Goal: Task Accomplishment & Management: Complete application form

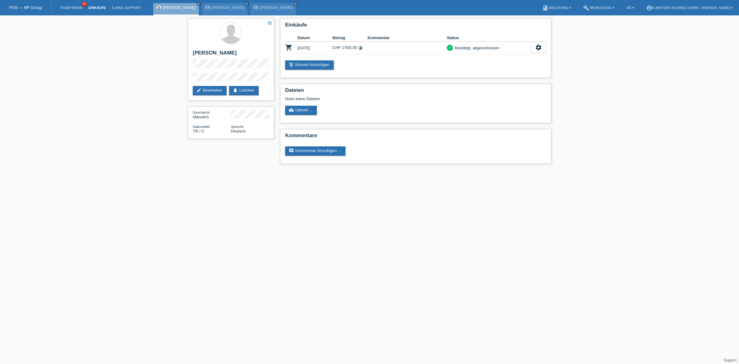
click at [95, 6] on link "Einkäufe" at bounding box center [96, 8] width 23 height 4
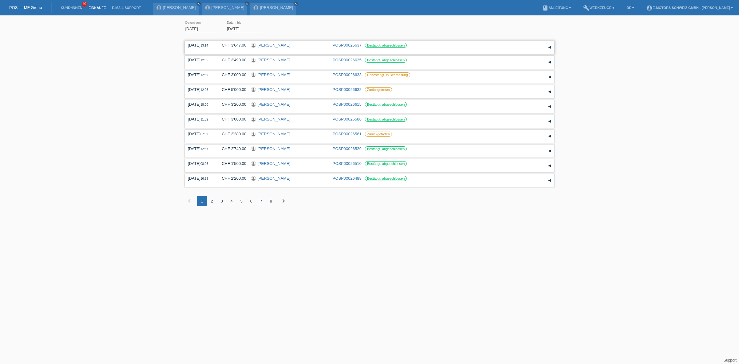
click at [272, 43] on link "[PERSON_NAME]" at bounding box center [274, 45] width 33 height 5
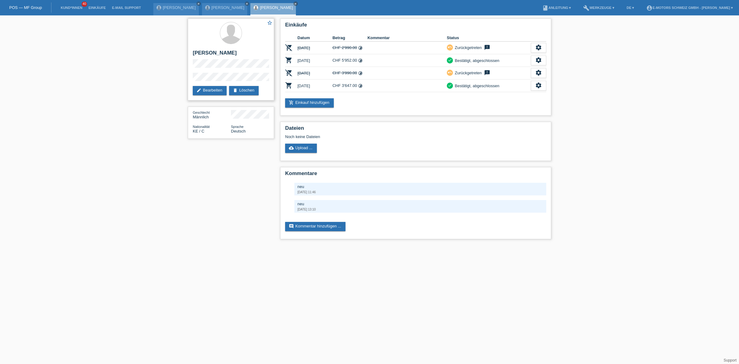
click at [225, 53] on h2 "[PERSON_NAME]" at bounding box center [231, 54] width 76 height 9
copy h2 "Mutua"
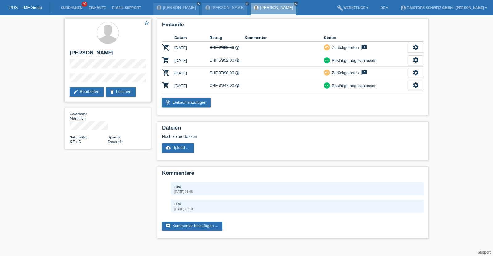
click at [71, 53] on h2 "[PERSON_NAME]" at bounding box center [108, 54] width 76 height 9
drag, startPoint x: 71, startPoint y: 53, endPoint x: 106, endPoint y: 53, distance: 34.8
click at [106, 53] on h2 "[PERSON_NAME]" at bounding box center [108, 54] width 76 height 9
copy h2 "[PERSON_NAME]"
click at [62, 82] on div "star_border Joel Elias Mutua edit Bearbeiten delete Löschen Geschlecht Männlich…" at bounding box center [108, 85] width 92 height 140
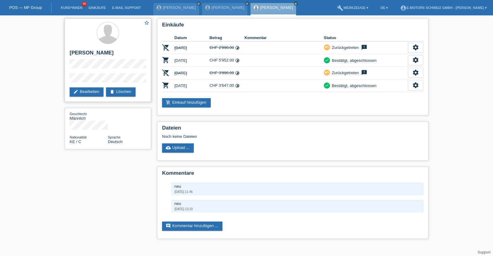
click at [67, 75] on div "star_border Joel Elias Mutua edit Bearbeiten delete Löschen" at bounding box center [108, 59] width 86 height 83
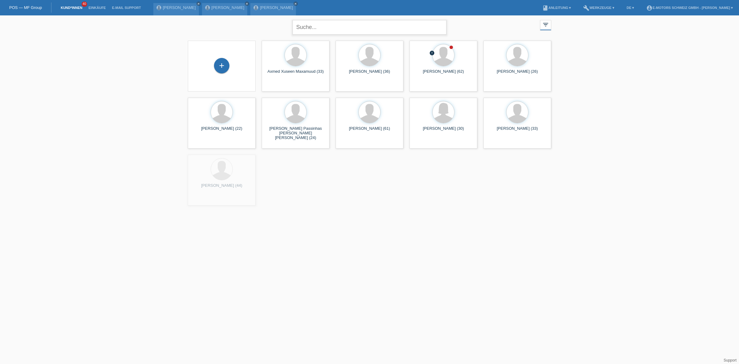
click at [333, 33] on input "text" at bounding box center [370, 27] width 154 height 14
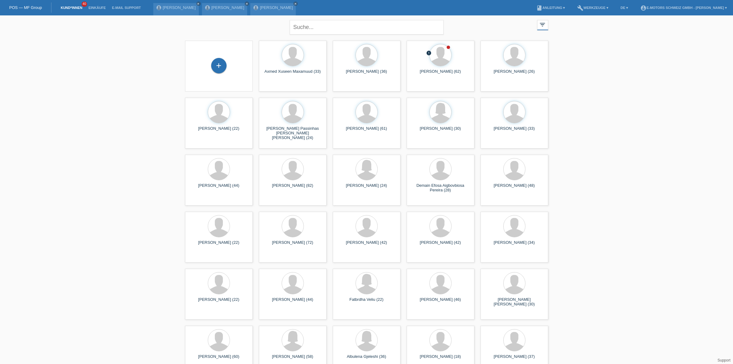
click at [96, 10] on li "Einkäufe" at bounding box center [96, 8] width 23 height 16
click at [95, 8] on link "Einkäufe" at bounding box center [96, 8] width 23 height 4
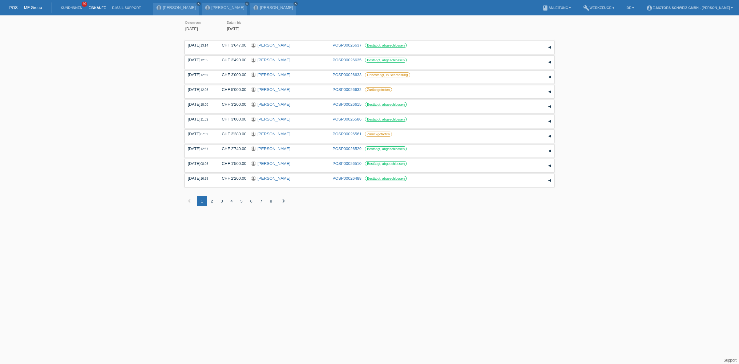
click at [150, 102] on div "01.08.2025 error Datum von 26.08.2025 error Datum bis Übernehmen 13:14 Datum" at bounding box center [369, 116] width 739 height 197
click at [79, 8] on link "Kund*innen" at bounding box center [72, 8] width 28 height 4
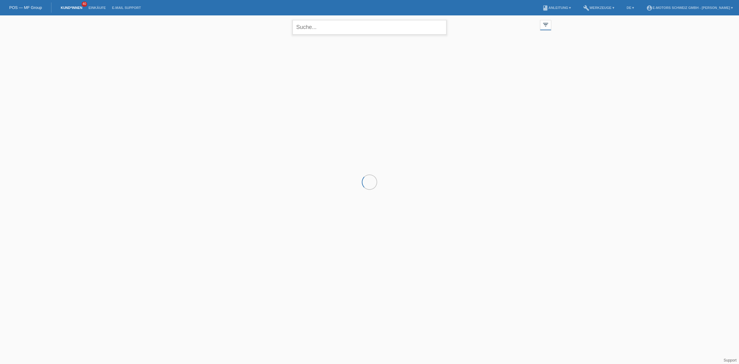
click at [330, 22] on input "text" at bounding box center [370, 27] width 154 height 14
drag, startPoint x: 333, startPoint y: 25, endPoint x: 199, endPoint y: 32, distance: 134.2
click at [199, 32] on div "[PERSON_NAME] close filter_list view_module Alle Kund*innen anzeigen star Marki…" at bounding box center [370, 26] width 370 height 22
type input "daniel"
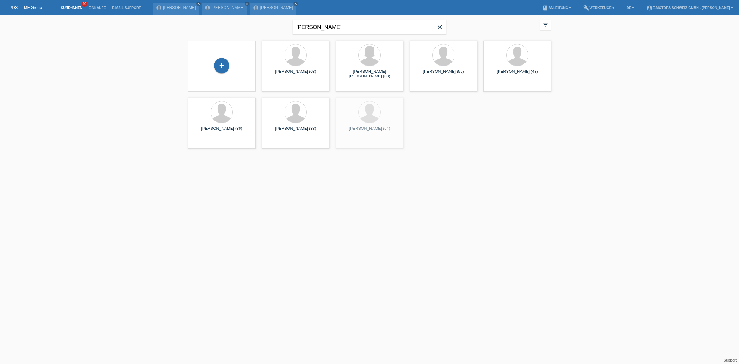
click at [384, 152] on html "POS — MF Group Kund*innen 40 Einkäufe E-Mail Support Tayfun Kiraz close close m…" at bounding box center [369, 76] width 739 height 152
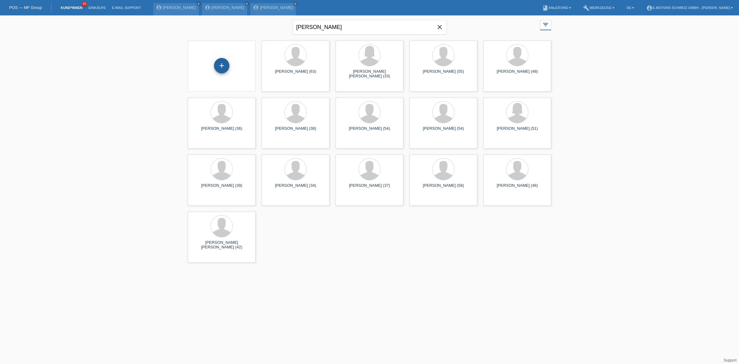
click at [227, 65] on div "+" at bounding box center [221, 65] width 15 height 15
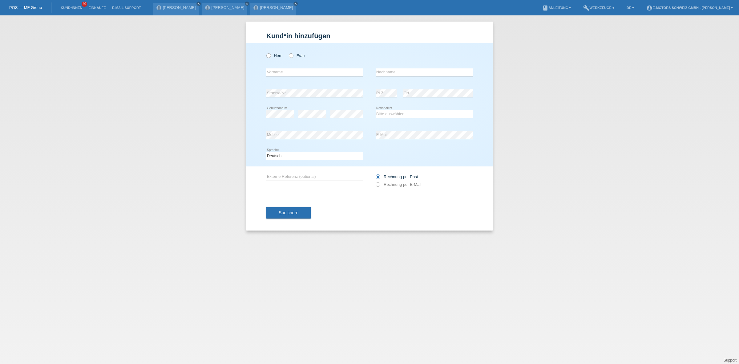
click at [267, 52] on div "Herr Frau" at bounding box center [314, 55] width 97 height 13
click at [273, 57] on label "Herr" at bounding box center [273, 55] width 15 height 5
click at [270, 57] on input "Herr" at bounding box center [268, 55] width 4 height 4
radio input "true"
click at [286, 68] on input "text" at bounding box center [314, 72] width 97 height 8
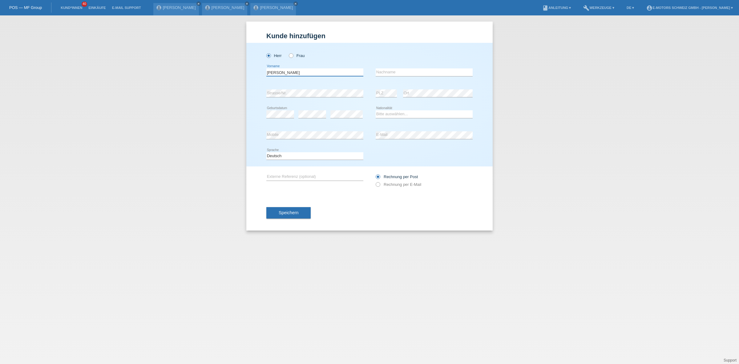
type input "[PERSON_NAME]"
click at [393, 113] on select "Bitte auswählen... Schweiz Deutschland Liechtenstein Österreich ------------ Af…" at bounding box center [424, 113] width 97 height 7
select select "CH"
click at [376, 110] on select "Bitte auswählen... Schweiz Deutschland Liechtenstein Österreich ------------ Af…" at bounding box center [424, 113] width 97 height 7
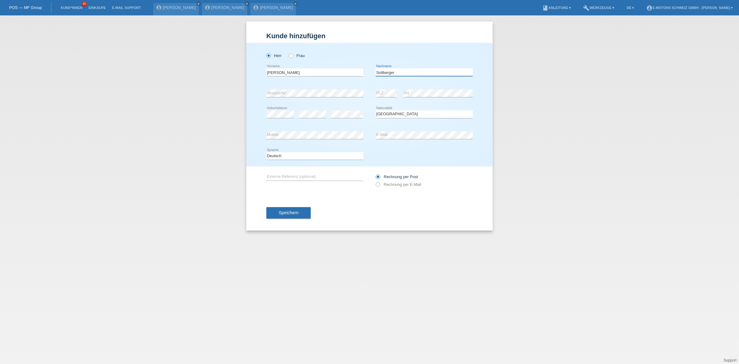
drag, startPoint x: 407, startPoint y: 74, endPoint x: 332, endPoint y: 83, distance: 75.2
click at [332, 83] on div "Herr Frau Daniel error Vorname C" at bounding box center [369, 105] width 246 height 124
drag, startPoint x: 300, startPoint y: 70, endPoint x: 164, endPoint y: 70, distance: 136.2
click at [164, 70] on div "Kund*in hinzufügen Kunde hinzufügen Kundin hinzufügen Herr Frau Daniel error Vo…" at bounding box center [369, 189] width 739 height 348
click at [372, 133] on div "error Mobile error E-Mail" at bounding box center [369, 135] width 206 height 21
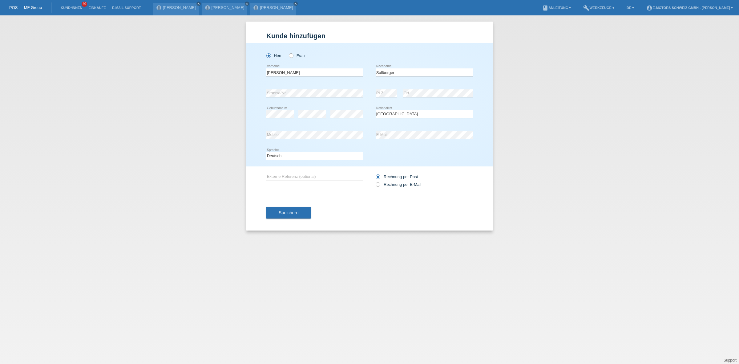
click at [383, 99] on div "error PLZ" at bounding box center [386, 93] width 21 height 21
click at [292, 207] on button "Speichern" at bounding box center [288, 213] width 44 height 12
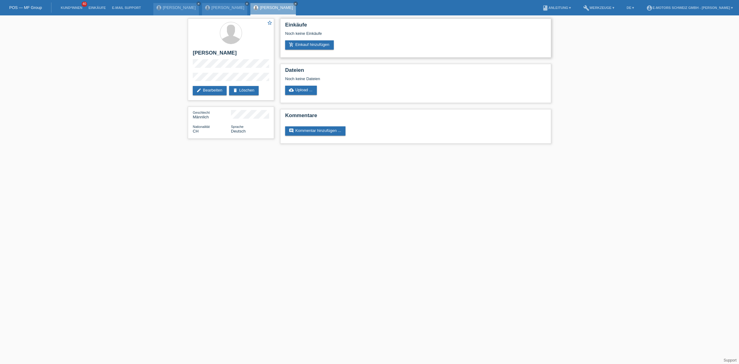
click at [305, 50] on div "Einkäufe Noch keine Einkäufe add_shopping_cart Einkauf hinzufügen" at bounding box center [415, 37] width 271 height 39
click at [305, 42] on link "add_shopping_cart Einkauf hinzufügen" at bounding box center [309, 44] width 49 height 9
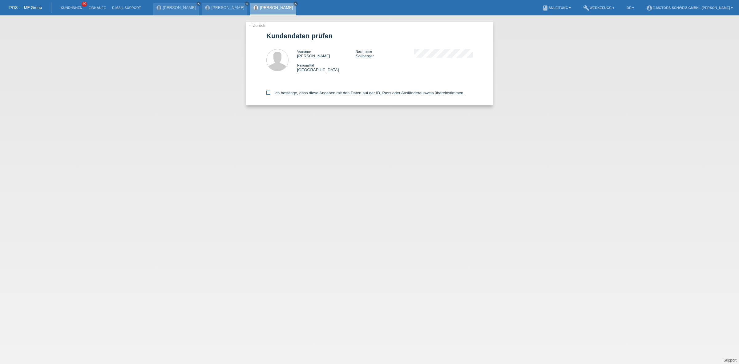
click at [297, 91] on label "Ich bestätige, dass diese Angaben mit den Daten auf der ID, Pass oder Ausländer…" at bounding box center [365, 93] width 198 height 5
click at [270, 91] on input "Ich bestätige, dass diese Angaben mit den Daten auf der ID, Pass oder Ausländer…" at bounding box center [268, 93] width 4 height 4
checkbox input "true"
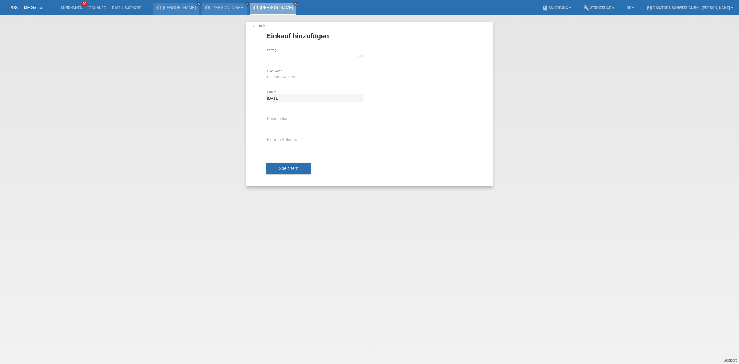
click at [306, 56] on input "text" at bounding box center [314, 56] width 97 height 8
type input "2890.00"
click at [300, 78] on select "Bitte auswählen 12 Raten 24 Raten 36 Raten 48 Raten" at bounding box center [314, 76] width 97 height 7
select select "214"
click at [266, 73] on select "Bitte auswählen 12 Raten 24 Raten 36 Raten 48 Raten" at bounding box center [314, 76] width 97 height 7
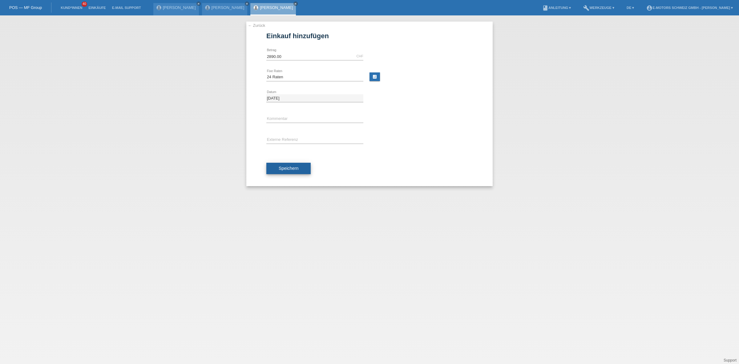
click at [290, 167] on span "Speichern" at bounding box center [289, 168] width 20 height 5
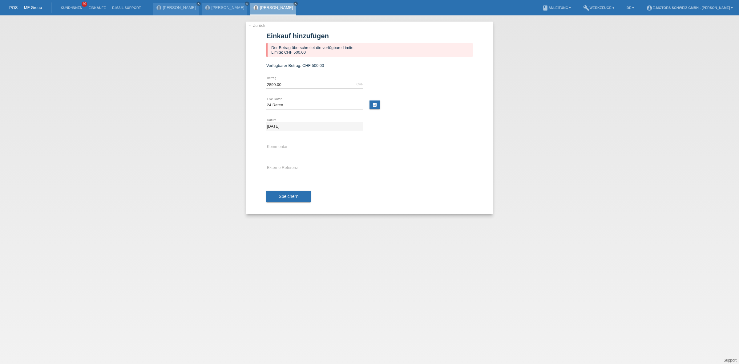
click at [264, 8] on link "[PERSON_NAME]" at bounding box center [276, 7] width 33 height 5
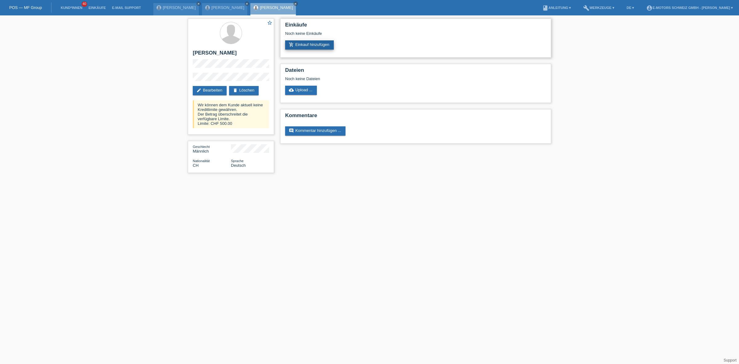
click at [304, 47] on link "add_shopping_cart Einkauf hinzufügen" at bounding box center [309, 44] width 49 height 9
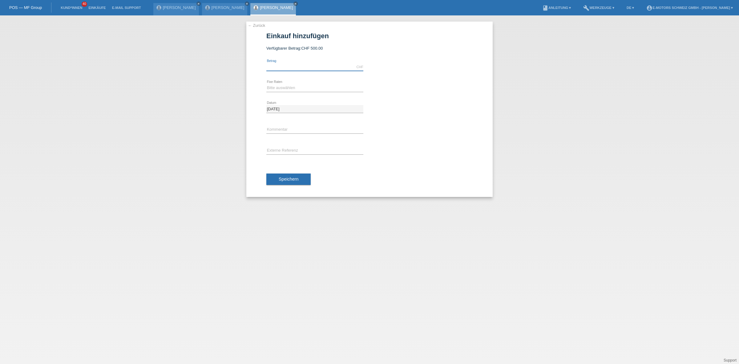
click at [342, 63] on input "text" at bounding box center [314, 67] width 97 height 8
type input "2890.00"
click at [306, 88] on select "Bitte auswählen 12 Raten 24 Raten 36 Raten 48 Raten" at bounding box center [314, 87] width 97 height 7
select select "214"
click at [266, 84] on select "Bitte auswählen 12 Raten 24 Raten 36 Raten 48 Raten" at bounding box center [314, 87] width 97 height 7
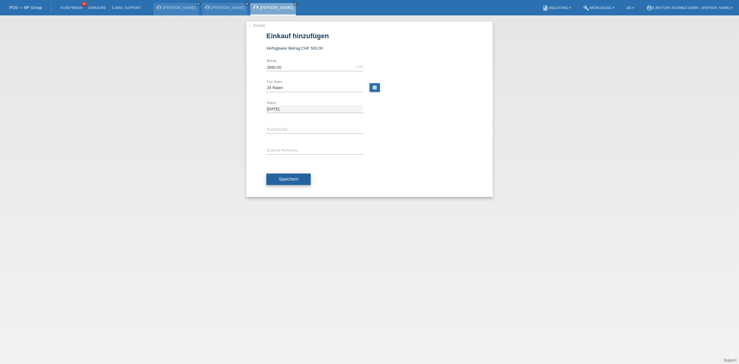
click at [306, 182] on button "Speichern" at bounding box center [288, 179] width 44 height 12
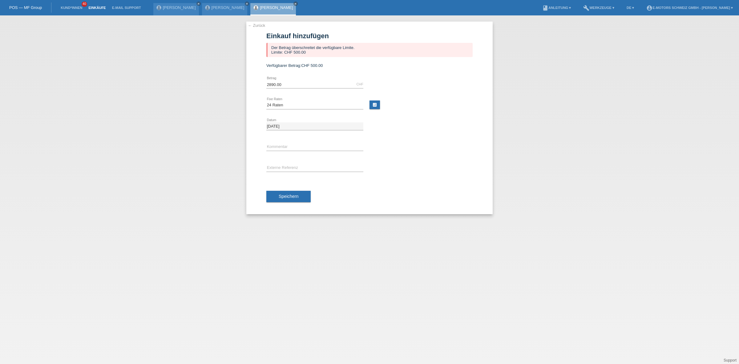
drag, startPoint x: 93, startPoint y: 7, endPoint x: 88, endPoint y: 8, distance: 5.3
click at [93, 7] on link "Einkäufe" at bounding box center [96, 8] width 23 height 4
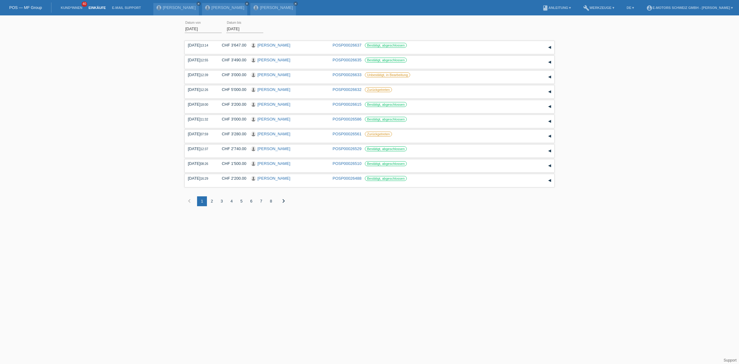
click at [67, 5] on li "Kund*innen 40" at bounding box center [72, 8] width 28 height 16
click at [71, 10] on li "Kund*innen 40" at bounding box center [72, 8] width 28 height 16
click at [71, 6] on link "Kund*innen" at bounding box center [72, 8] width 28 height 4
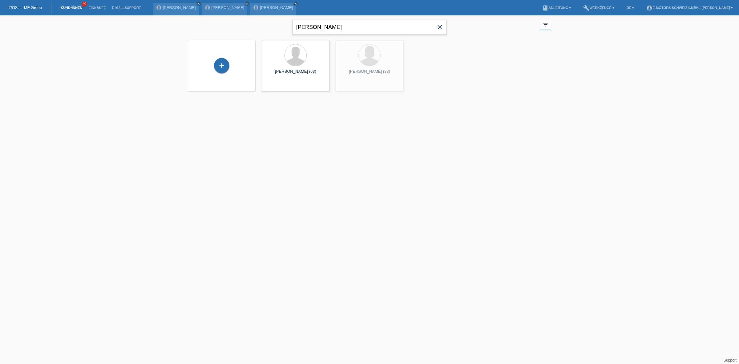
drag, startPoint x: 311, startPoint y: 30, endPoint x: 265, endPoint y: 32, distance: 46.6
click at [265, 32] on div "daniel close filter_list view_module Alle Kund*innen anzeigen star Markierte Ku…" at bounding box center [370, 26] width 370 height 22
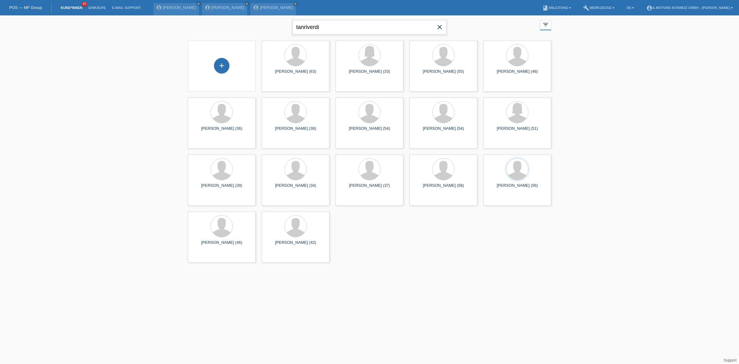
type input "tanriverdi"
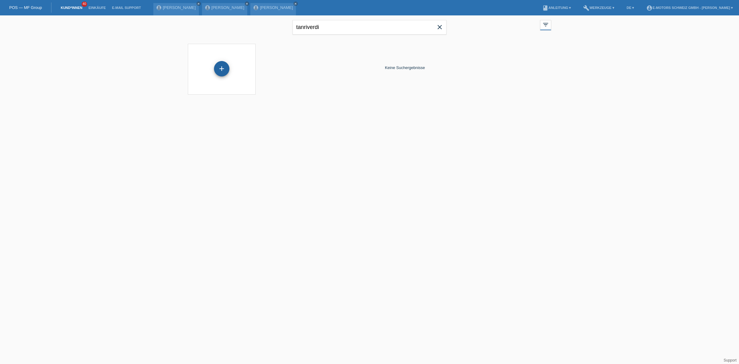
click at [227, 72] on div "+" at bounding box center [221, 68] width 15 height 15
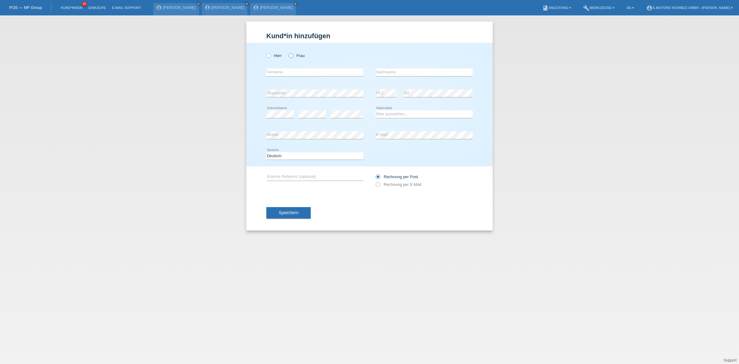
click at [297, 57] on label "Frau" at bounding box center [297, 55] width 16 height 5
click at [293, 57] on input "Frau" at bounding box center [291, 55] width 4 height 4
radio input "true"
click at [288, 73] on input "text" at bounding box center [314, 72] width 97 height 8
type input "[DATE]"
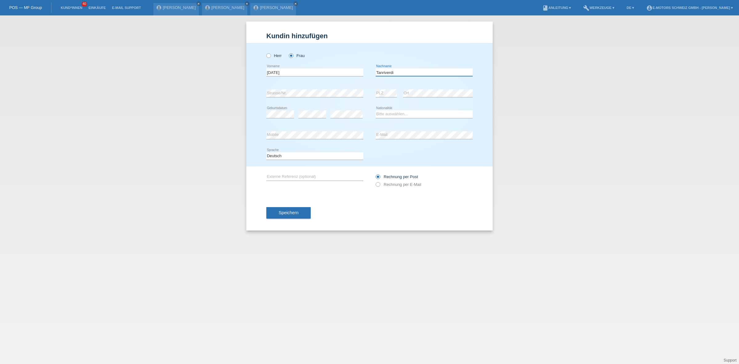
type input "Tanriverdi"
click at [394, 113] on select "Bitte auswählen... Schweiz Deutschland Liechtenstein Österreich ------------ Af…" at bounding box center [424, 113] width 97 height 7
select select "TR"
click at [376, 110] on select "Bitte auswählen... Schweiz Deutschland Liechtenstein Österreich ------------ Af…" at bounding box center [424, 113] width 97 height 7
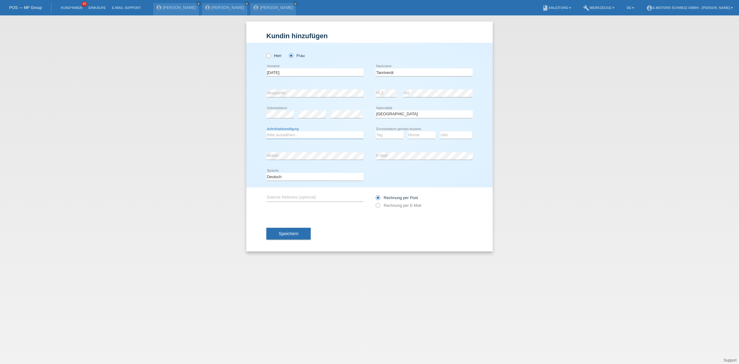
click at [291, 131] on select "Bitte auswählen... C B B - Flüchtlingsstatus Andere" at bounding box center [314, 134] width 97 height 7
select select "C"
click at [266, 131] on select "Bitte auswählen... C B B - Flüchtlingsstatus Andere" at bounding box center [314, 134] width 97 height 7
click at [386, 136] on select "Tag 01 02 03 04 05 06 07 08 09 10 11" at bounding box center [390, 134] width 28 height 7
select select "28"
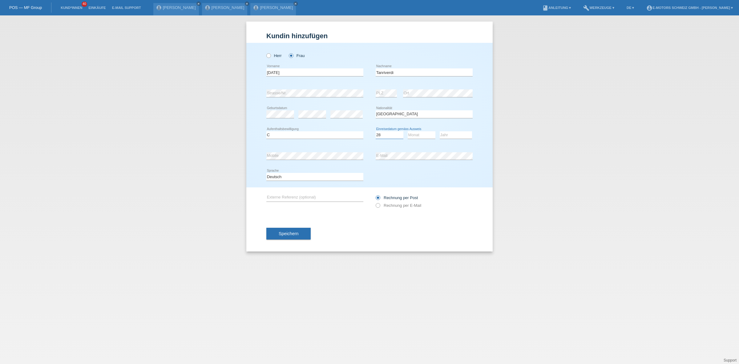
click at [376, 131] on select "Tag 01 02 03 04 05 06 07 08 09 10 11" at bounding box center [390, 134] width 28 height 7
click at [423, 136] on select "Monat 01 02 03 04 05 06 07 08 09 10 11" at bounding box center [422, 134] width 28 height 7
select select "08"
click at [408, 131] on select "Monat 01 02 03 04 05 06 07 08 09 10 11" at bounding box center [422, 134] width 28 height 7
click at [441, 135] on select "Jahr 2025 2024 2023 2022 2021 2020 2019 2018 2017 2016 2015 2014 2013 2012 2011…" at bounding box center [456, 134] width 32 height 7
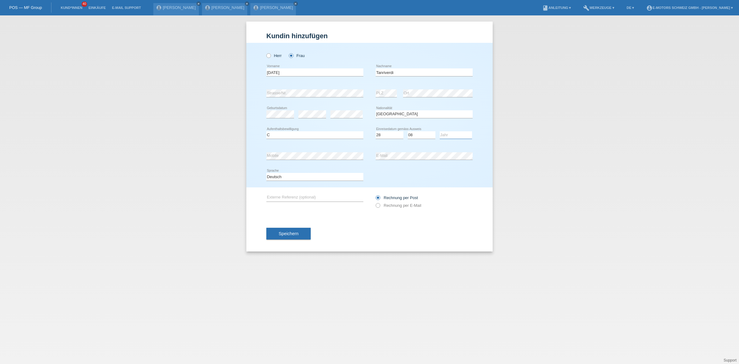
select select "1979"
click at [440, 131] on select "Jahr 2025 2024 2023 2022 2021 2020 2019 2018 2017 2016 2015 2014 2013 2012 2011…" at bounding box center [456, 134] width 32 height 7
click at [369, 159] on div "error Mobile error E-Mail" at bounding box center [369, 155] width 206 height 21
click at [295, 228] on button "Speichern" at bounding box center [288, 234] width 44 height 12
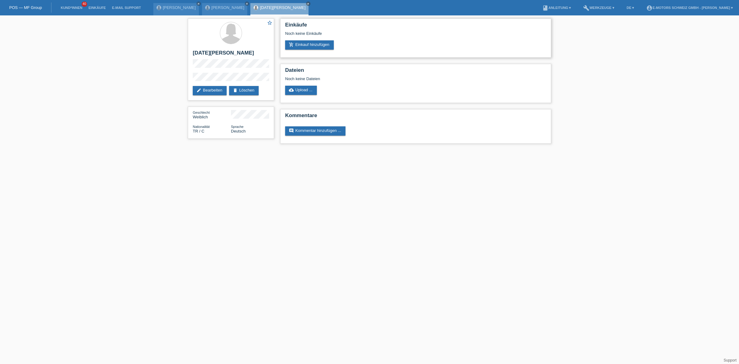
click at [296, 49] on div "Einkäufe Noch keine Einkäufe add_shopping_cart Einkauf hinzufügen" at bounding box center [415, 37] width 271 height 39
click at [299, 45] on link "add_shopping_cart Einkauf hinzufügen" at bounding box center [309, 44] width 49 height 9
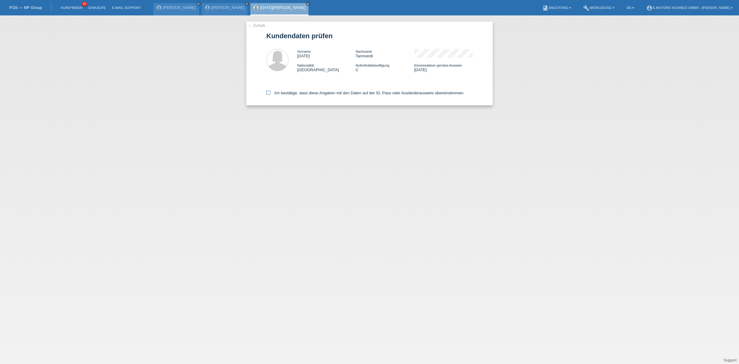
click at [278, 91] on label "Ich bestätige, dass diese Angaben mit den Daten auf der ID, Pass oder Ausländer…" at bounding box center [365, 93] width 198 height 5
click at [270, 91] on input "Ich bestätige, dass diese Angaben mit den Daten auf der ID, Pass oder Ausländer…" at bounding box center [268, 93] width 4 height 4
checkbox input "true"
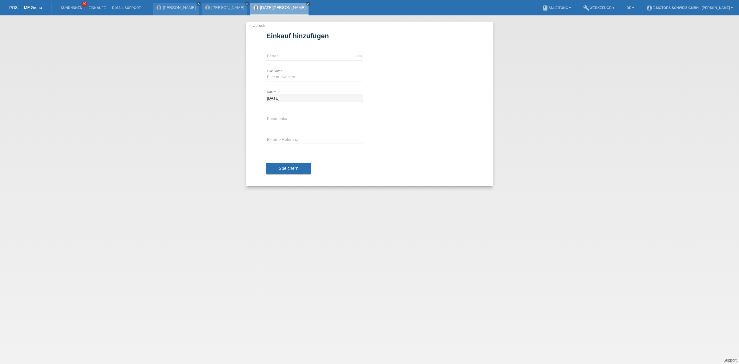
click at [293, 60] on div "CHF error [GEOGRAPHIC_DATA]" at bounding box center [314, 56] width 97 height 21
click at [293, 56] on input "text" at bounding box center [314, 56] width 97 height 8
type input "9000.00"
drag, startPoint x: 273, startPoint y: 76, endPoint x: 273, endPoint y: 80, distance: 4.1
click at [273, 76] on select "Bitte auswählen 12 Raten 24 Raten 36 Raten 48 Raten" at bounding box center [314, 76] width 97 height 7
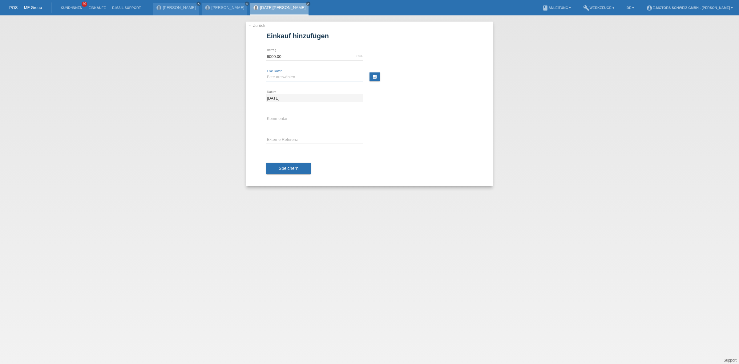
select select "214"
click at [266, 73] on select "Bitte auswählen 12 Raten 24 Raten 36 Raten 48 Raten" at bounding box center [314, 76] width 97 height 7
click at [294, 166] on button "Speichern" at bounding box center [288, 169] width 44 height 12
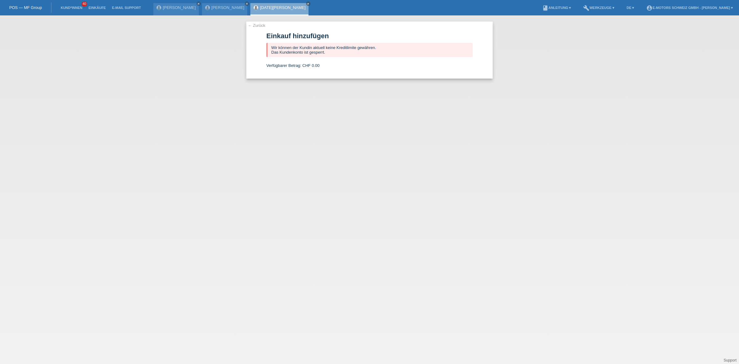
click at [260, 8] on link "[DATE][PERSON_NAME]" at bounding box center [283, 7] width 46 height 5
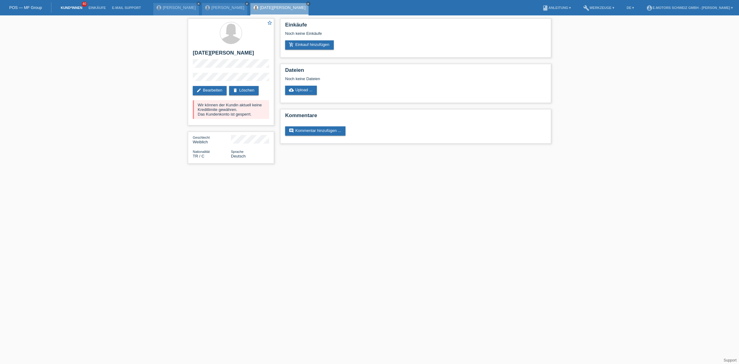
click at [78, 7] on link "Kund*innen" at bounding box center [72, 8] width 28 height 4
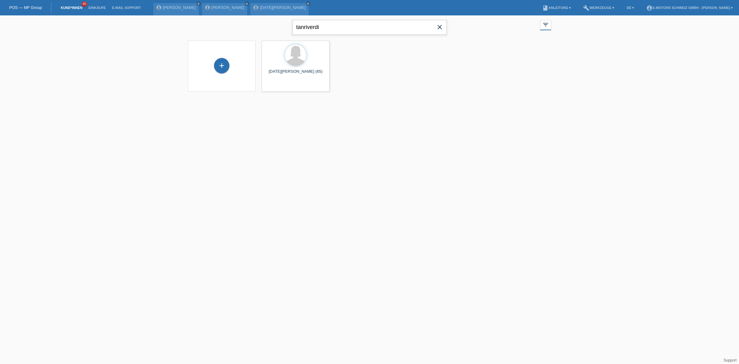
drag, startPoint x: 333, startPoint y: 25, endPoint x: 217, endPoint y: 25, distance: 116.7
click at [217, 25] on div "tanriverdi close filter_list view_module Alle Kund*innen anzeigen star Markiert…" at bounding box center [370, 26] width 370 height 22
paste input "Kaussen"
type input "Kaussen"
click at [220, 71] on div "+" at bounding box center [221, 68] width 15 height 15
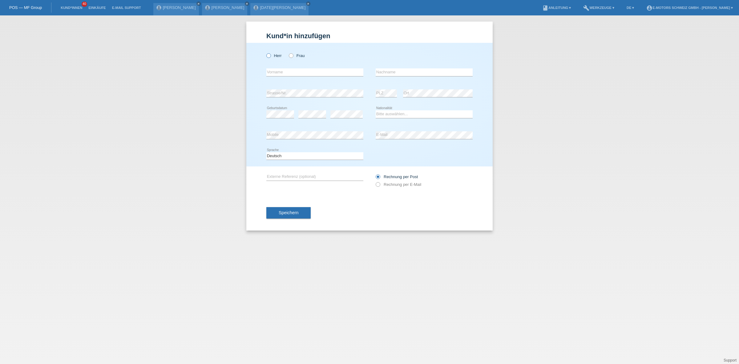
click at [273, 55] on label "Herr" at bounding box center [273, 55] width 15 height 5
click at [270, 55] on input "Herr" at bounding box center [268, 55] width 4 height 4
radio input "true"
click at [281, 72] on input "text" at bounding box center [314, 72] width 97 height 8
type input "[PERSON_NAME]"
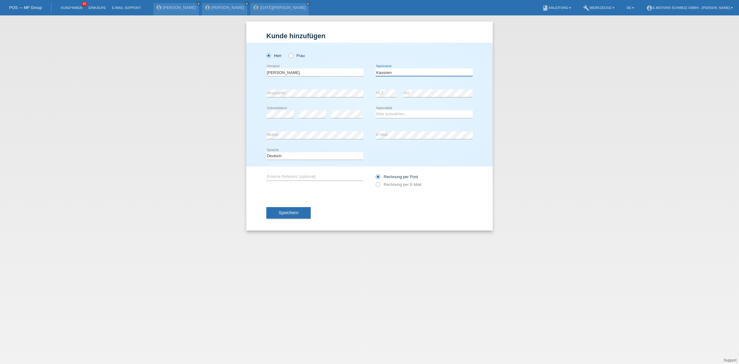
type input "Kaussen"
click at [406, 114] on select "Bitte auswählen... Schweiz Deutschland Liechtenstein Österreich ------------ Af…" at bounding box center [424, 113] width 97 height 7
select select "DE"
click at [376, 110] on select "Bitte auswählen... Schweiz Deutschland Liechtenstein Österreich ------------ Af…" at bounding box center [424, 113] width 97 height 7
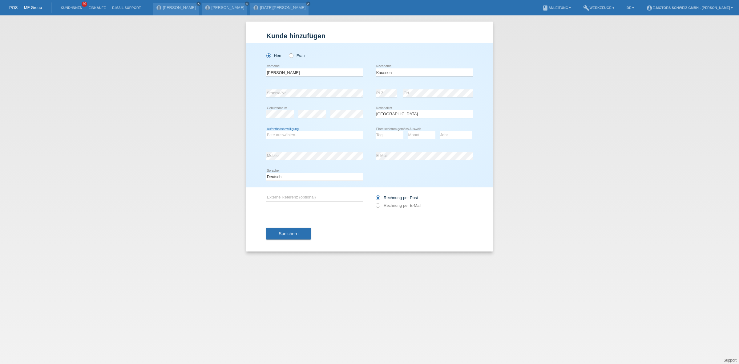
click at [310, 132] on select "Bitte auswählen... C B B - Flüchtlingsstatus Andere" at bounding box center [314, 134] width 97 height 7
select select "B"
click at [266, 131] on select "Bitte auswählen... C B B - Flüchtlingsstatus Andere" at bounding box center [314, 134] width 97 height 7
click at [396, 133] on select "Tag 01 02 03 04 05 06 07 08 09 10 11" at bounding box center [390, 134] width 28 height 7
select select "28"
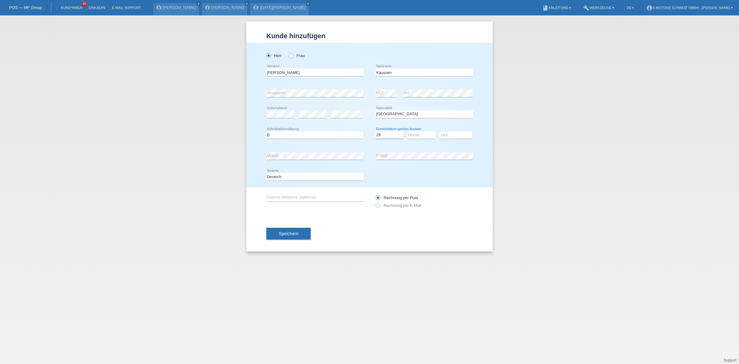
click at [376, 131] on select "Tag 01 02 03 04 05 06 07 08 09 10 11" at bounding box center [390, 134] width 28 height 7
click at [417, 133] on select "Monat 01 02 03 04 05 06 07 08 09 10 11" at bounding box center [422, 134] width 28 height 7
select select "07"
click at [408, 131] on select "Monat 01 02 03 04 05 06 07 08 09 10 11" at bounding box center [422, 134] width 28 height 7
click at [463, 135] on select "Jahr 2025 2024 2023 2022 2021 2020 2019 2018 2017 2016 2015 2014 2013 2012 2011…" at bounding box center [456, 134] width 32 height 7
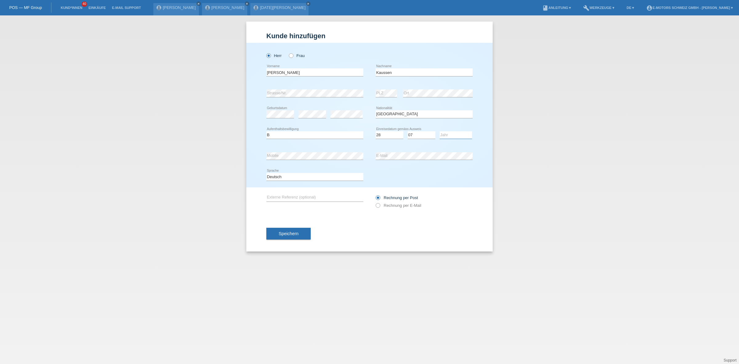
select select "2022"
click at [440, 131] on select "Jahr 2025 2024 2023 2022 2021 2020 2019 2018 2017 2016 2015 2014 2013 2012 2011…" at bounding box center [456, 134] width 32 height 7
click at [250, 156] on div "Herr Frau Niklas error Vorname C" at bounding box center [369, 115] width 246 height 144
click at [283, 88] on div "error Strasse/Nr." at bounding box center [314, 93] width 97 height 21
click at [294, 232] on span "Speichern" at bounding box center [289, 233] width 20 height 5
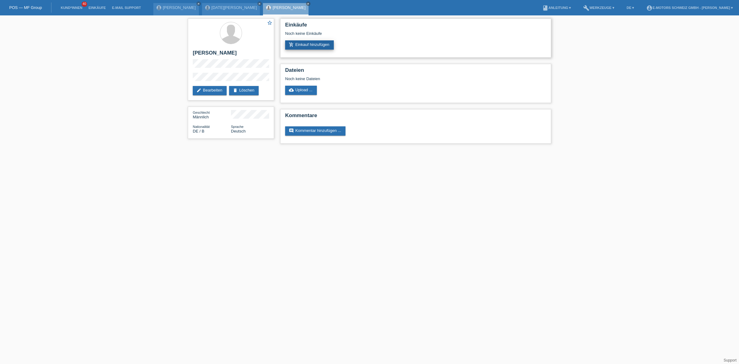
click at [299, 45] on link "add_shopping_cart Einkauf hinzufügen" at bounding box center [309, 44] width 49 height 9
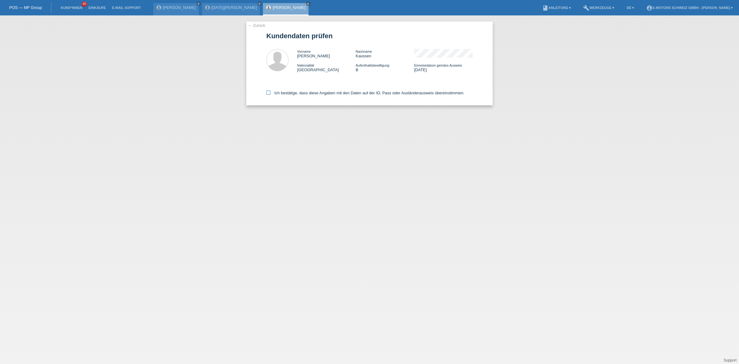
click at [282, 92] on label "Ich bestätige, dass diese Angaben mit den Daten auf der ID, Pass oder Ausländer…" at bounding box center [365, 93] width 198 height 5
click at [270, 92] on input "Ich bestätige, dass diese Angaben mit den Daten auf der ID, Pass oder Ausländer…" at bounding box center [268, 93] width 4 height 4
checkbox input "true"
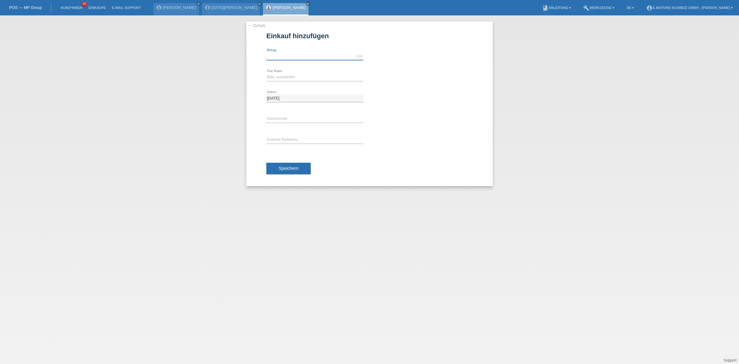
click at [296, 53] on input "text" at bounding box center [314, 56] width 97 height 8
type input "2890.00"
click at [287, 76] on select "Bitte auswählen 12 Raten 24 Raten 36 Raten 48 Raten" at bounding box center [314, 76] width 97 height 7
select select "214"
click at [266, 73] on select "Bitte auswählen 12 Raten 24 Raten 36 Raten 48 Raten" at bounding box center [314, 76] width 97 height 7
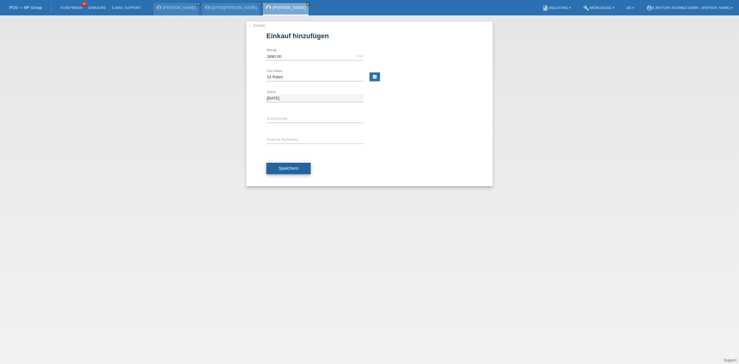
click at [274, 171] on button "Speichern" at bounding box center [288, 169] width 44 height 12
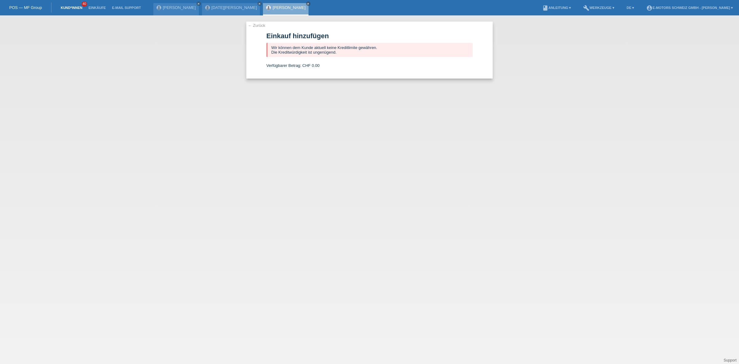
click at [70, 6] on link "Kund*innen" at bounding box center [72, 8] width 28 height 4
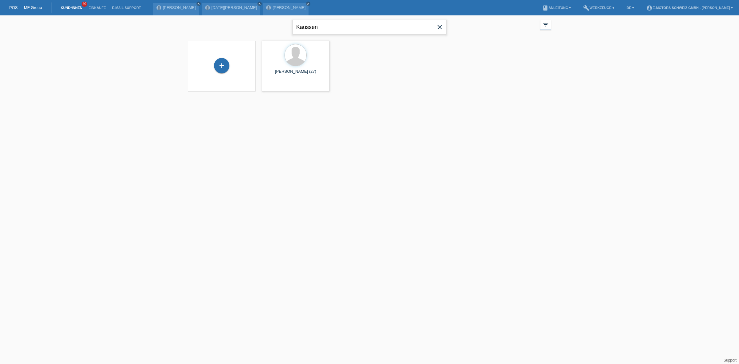
drag, startPoint x: 346, startPoint y: 27, endPoint x: 253, endPoint y: 27, distance: 93.0
click at [253, 27] on div "Kaussen close filter_list view_module Alle Kund*innen anzeigen star Markierte […" at bounding box center [370, 26] width 370 height 22
type input "alen"
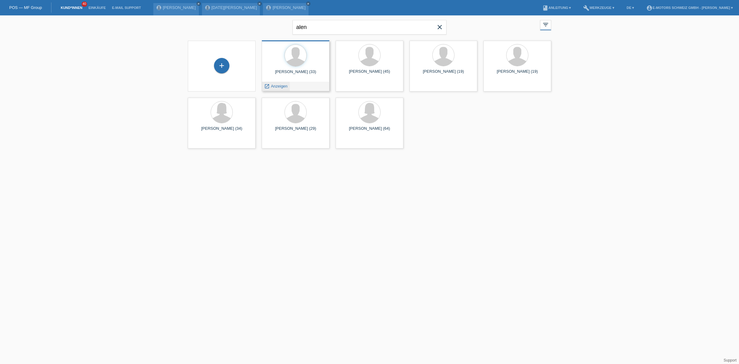
click at [279, 86] on span "Anzeigen" at bounding box center [279, 86] width 17 height 5
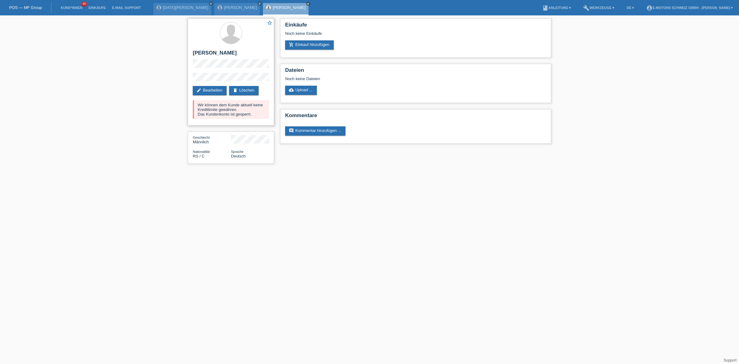
click at [195, 53] on h2 "[PERSON_NAME]" at bounding box center [231, 54] width 76 height 9
drag, startPoint x: 195, startPoint y: 53, endPoint x: 253, endPoint y: 115, distance: 85.0
click at [253, 115] on div "star_border Alen Ikic edit Bearbeiten delete Löschen Wir können dem Kunde aktue…" at bounding box center [231, 71] width 86 height 107
click at [136, 62] on div "star_border Alen Ikic edit Bearbeiten delete Löschen Wir können dem Kunde aktue…" at bounding box center [369, 92] width 739 height 154
click at [95, 6] on link "Einkäufe" at bounding box center [96, 8] width 23 height 4
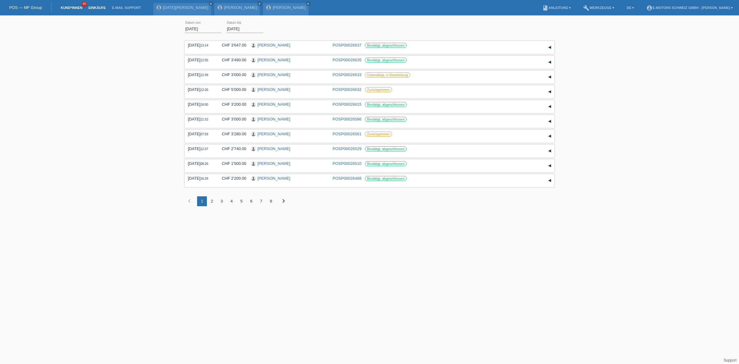
click at [70, 8] on link "Kund*innen" at bounding box center [72, 8] width 28 height 4
